Goal: Information Seeking & Learning: Learn about a topic

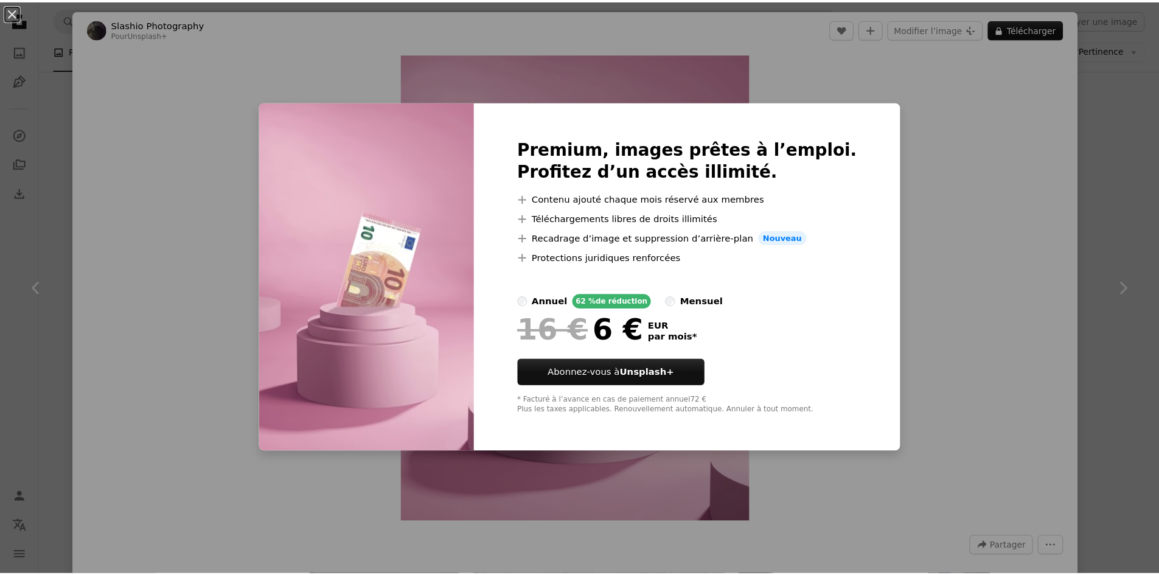
scroll to position [147, 0]
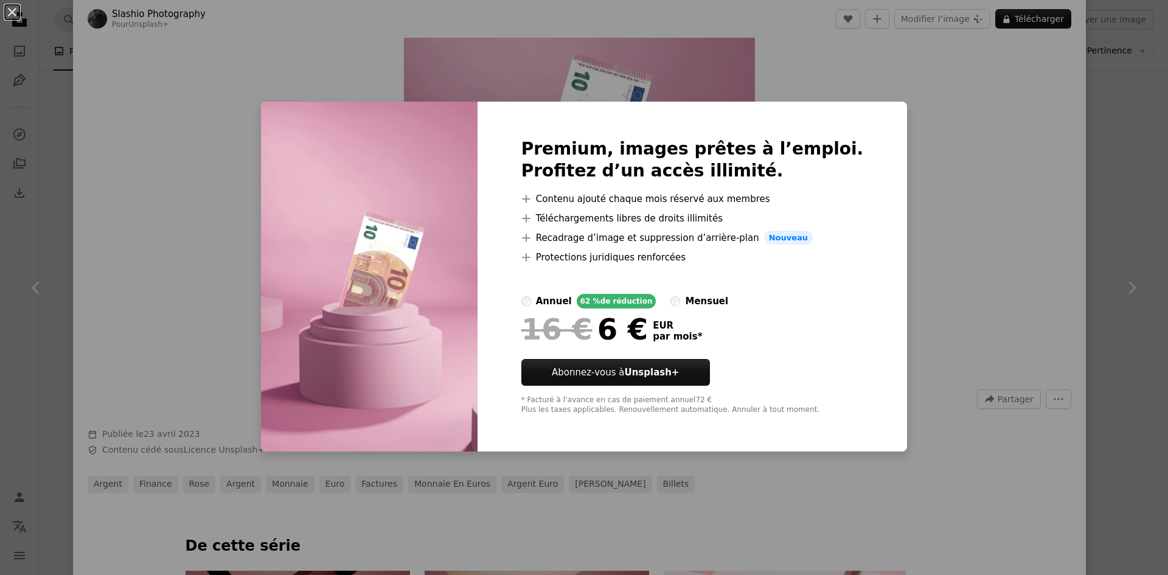
click at [923, 226] on div "An X shape Premium, images prêtes à l’emploi. Profitez d’un accès illimité. A p…" at bounding box center [584, 287] width 1168 height 575
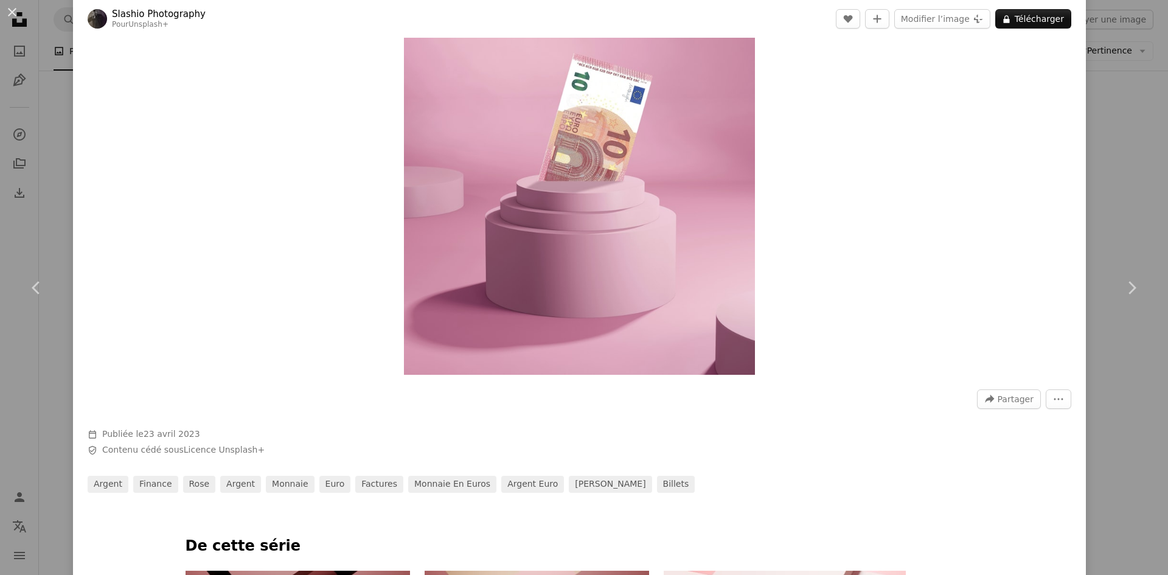
drag, startPoint x: 923, startPoint y: 226, endPoint x: 723, endPoint y: 276, distance: 205.8
click at [58, 216] on div "An X shape Chevron left Chevron right Slashio Photography Pour Unsplash+ A hear…" at bounding box center [584, 287] width 1168 height 575
